Goal: Task Accomplishment & Management: Use online tool/utility

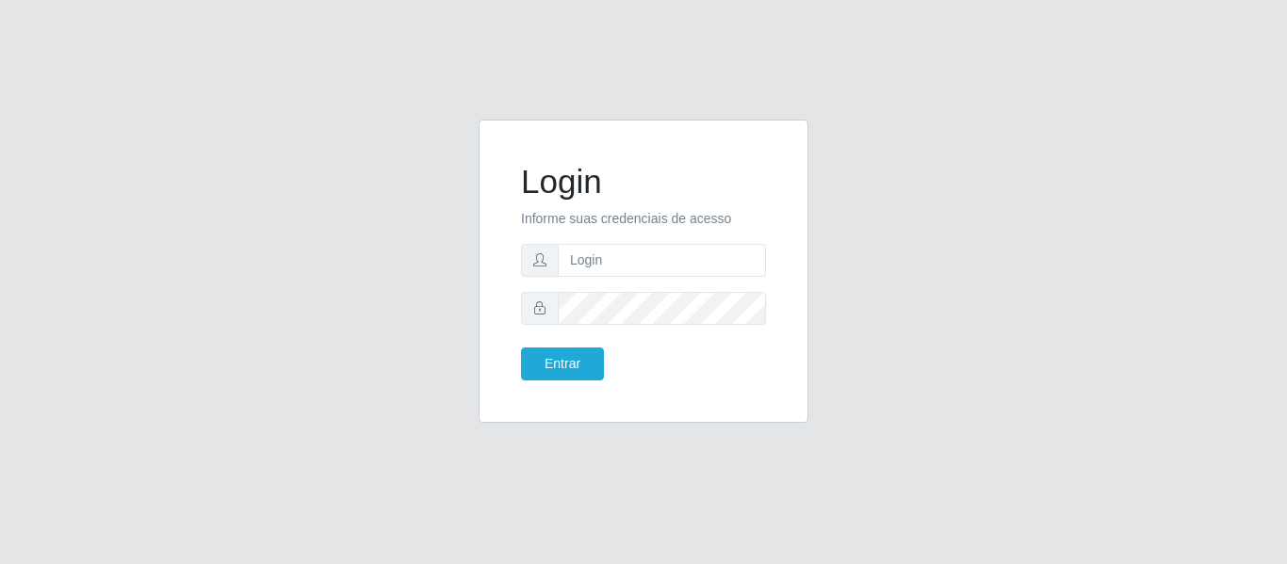
click at [691, 258] on input "text" at bounding box center [662, 260] width 208 height 33
type input "[EMAIL_ADDRESS][DOMAIN_NAME]"
click at [586, 362] on button "Entrar" at bounding box center [562, 364] width 83 height 33
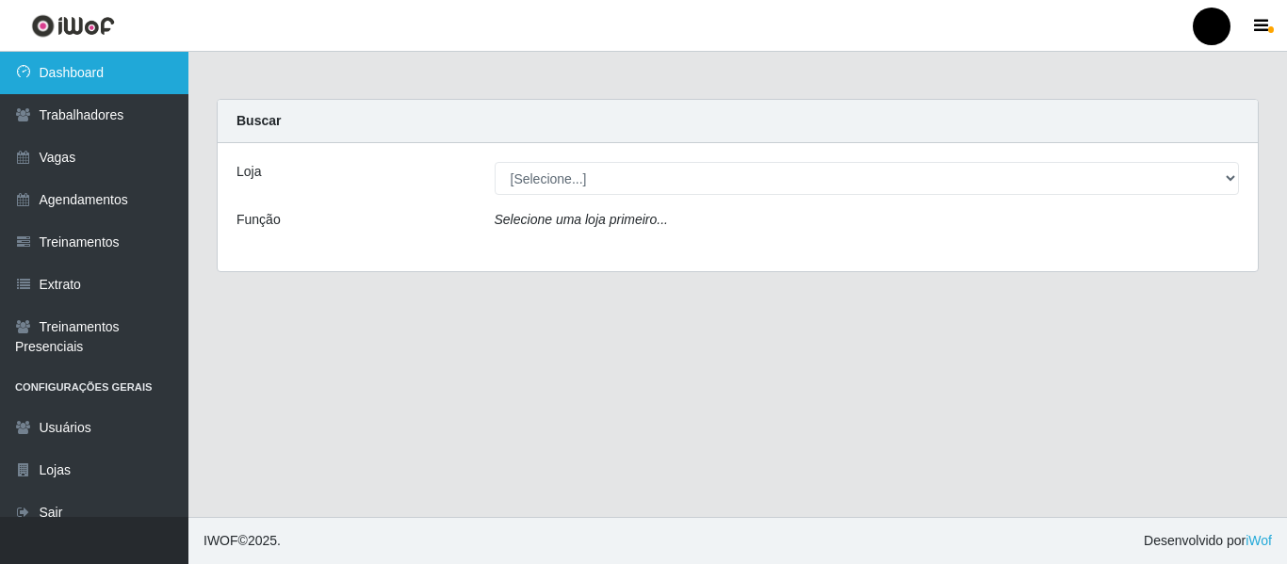
click at [106, 71] on link "Dashboard" at bounding box center [94, 73] width 188 height 42
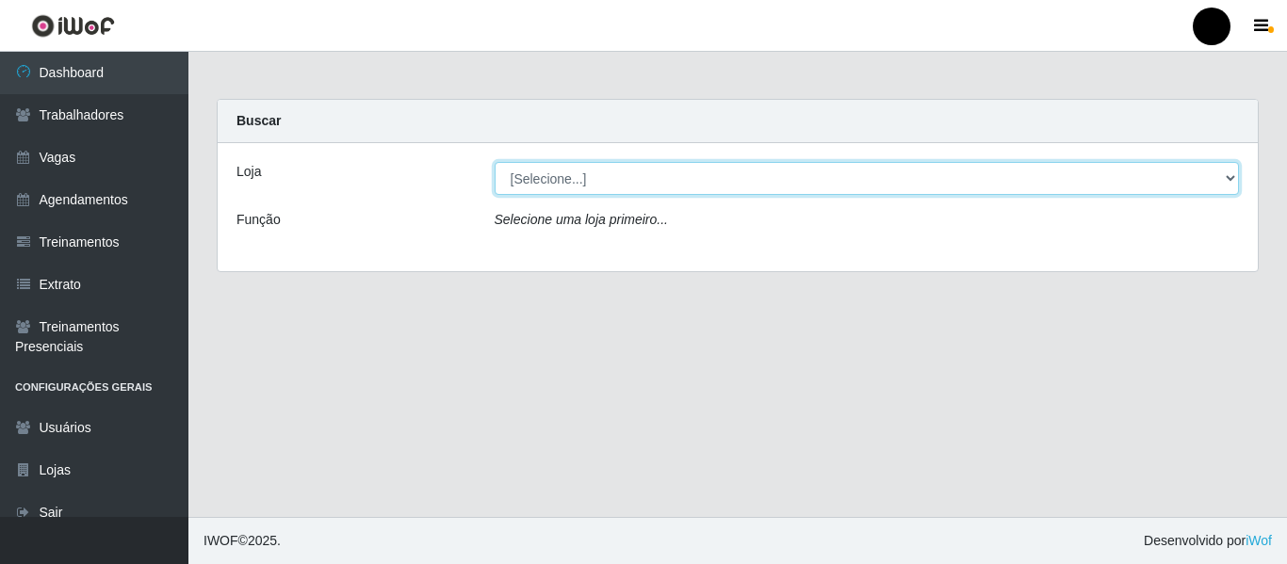
click at [1226, 173] on select "[Selecione...] SuperFácil Atacado - Emaús SuperFácil Atacado - Rodoviária Super…" at bounding box center [867, 178] width 745 height 33
select select "408"
click at [495, 162] on select "[Selecione...] SuperFácil Atacado - Emaús SuperFácil Atacado - Rodoviária Super…" at bounding box center [867, 178] width 745 height 33
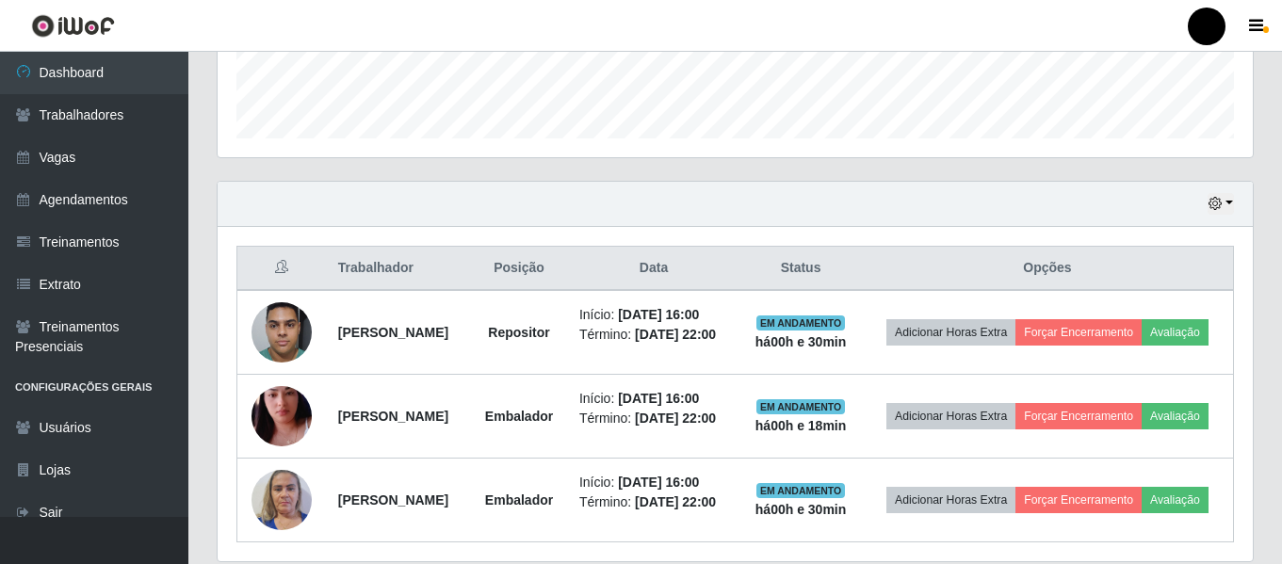
scroll to position [565, 0]
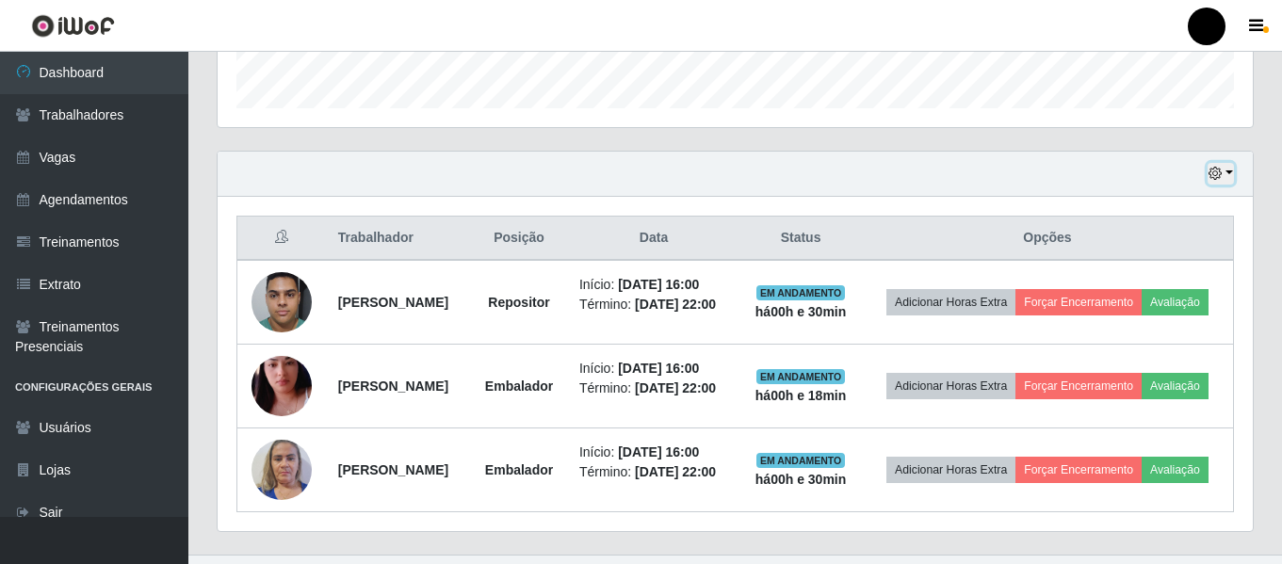
click at [1229, 169] on button "button" at bounding box center [1221, 174] width 26 height 22
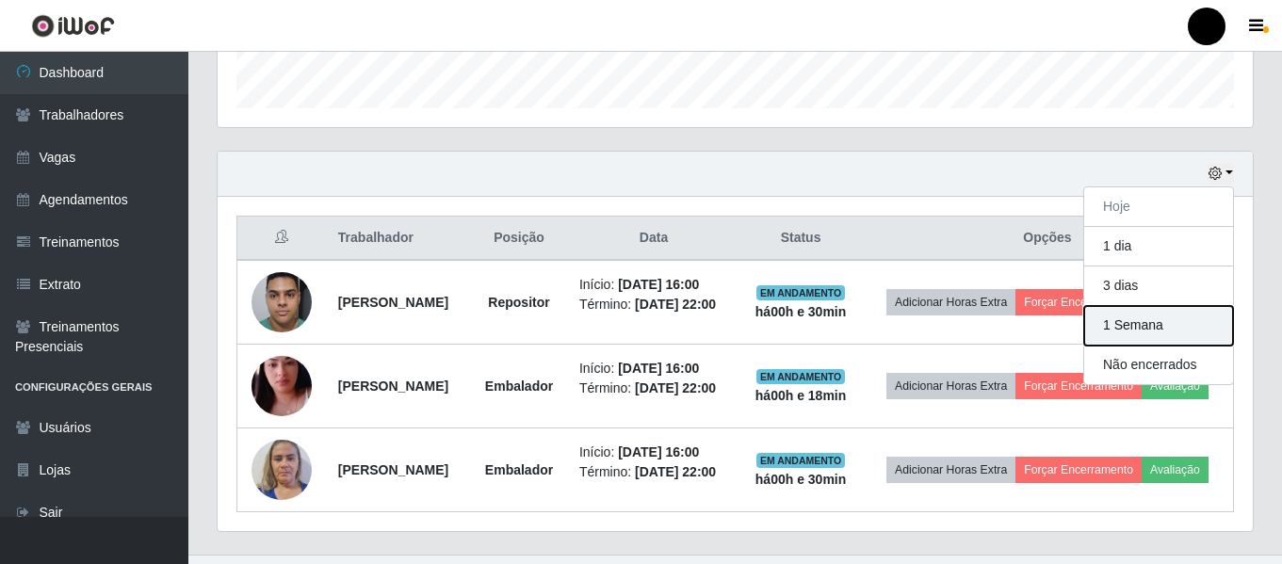
click at [1177, 323] on button "1 Semana" at bounding box center [1158, 326] width 149 height 40
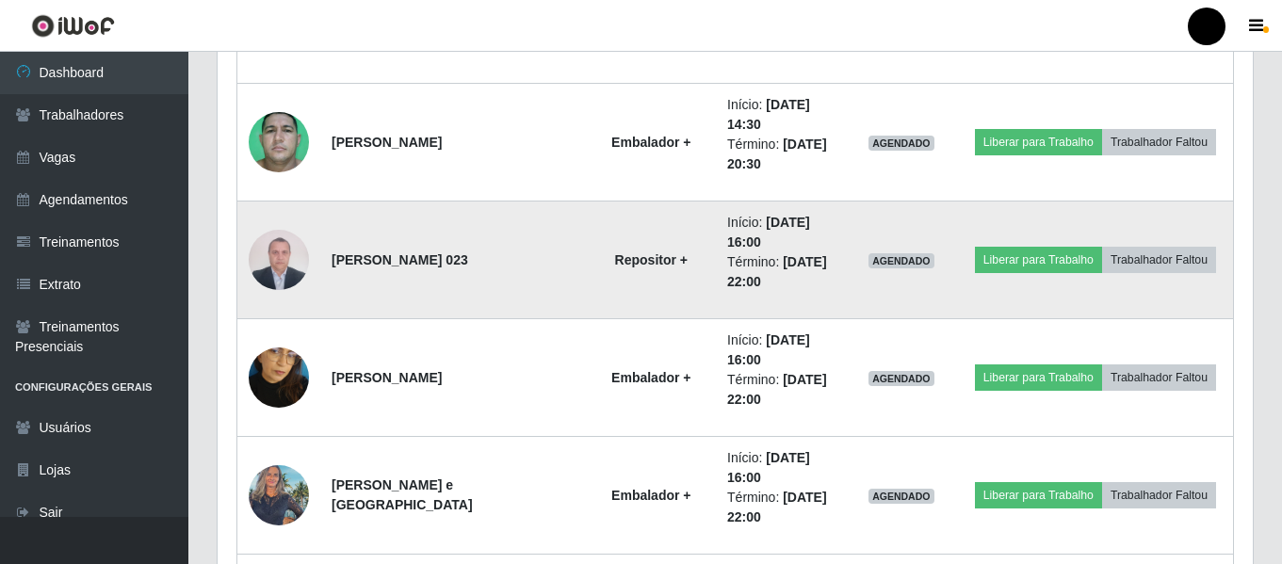
scroll to position [6663, 0]
